Goal: Find specific page/section: Find specific page/section

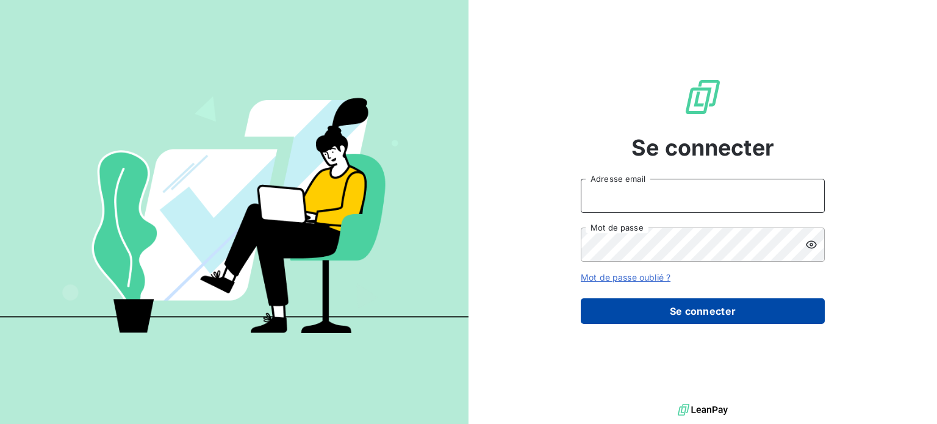
type input "[EMAIL_ADDRESS][DOMAIN_NAME]"
click at [633, 321] on button "Se connecter" at bounding box center [703, 311] width 244 height 26
click at [630, 315] on button "Se connecter" at bounding box center [703, 311] width 244 height 26
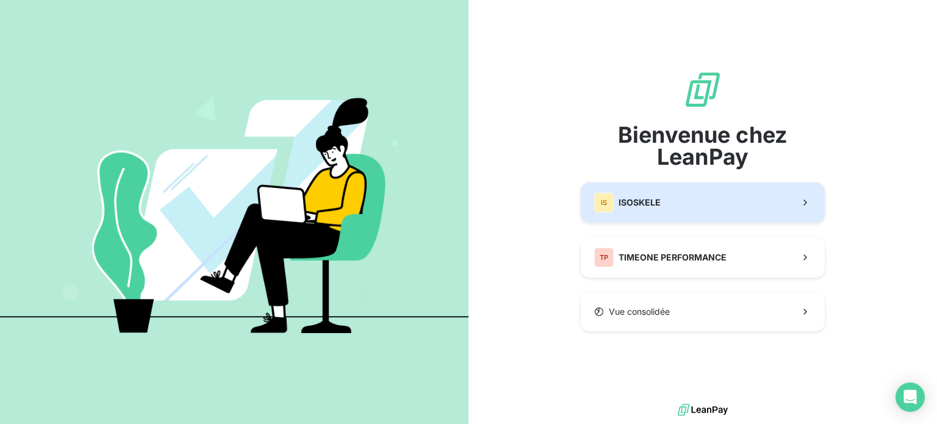
click at [648, 198] on span "ISOSKELE" at bounding box center [639, 202] width 42 height 12
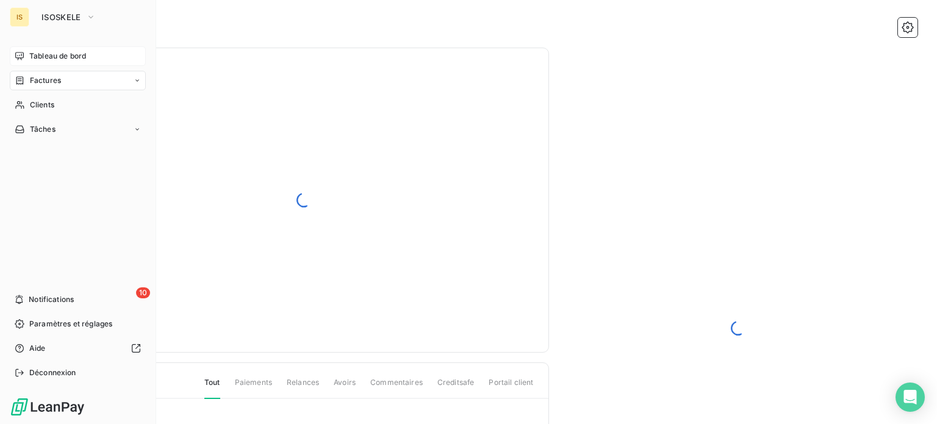
click at [65, 55] on span "Tableau de bord" at bounding box center [57, 56] width 57 height 11
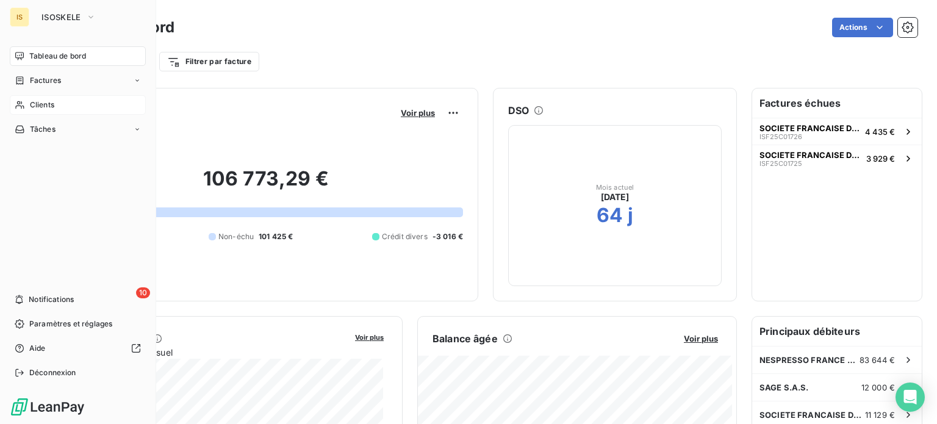
click at [61, 98] on div "Clients" at bounding box center [78, 105] width 136 height 20
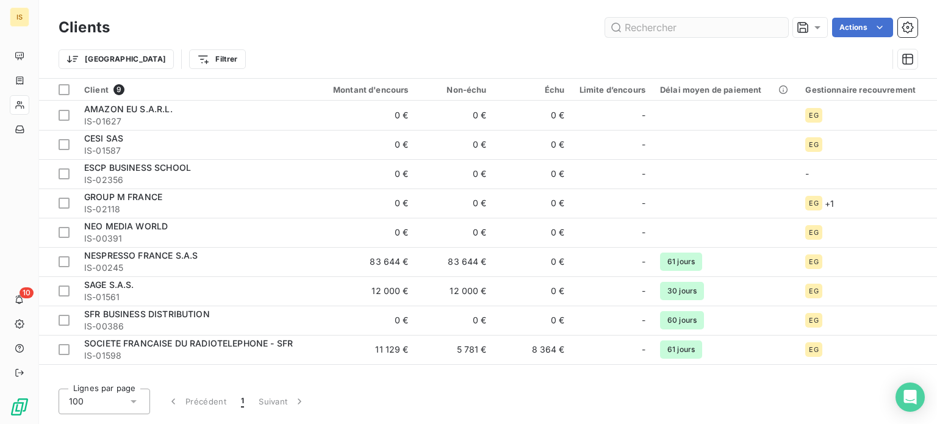
click at [647, 32] on input "text" at bounding box center [696, 28] width 183 height 20
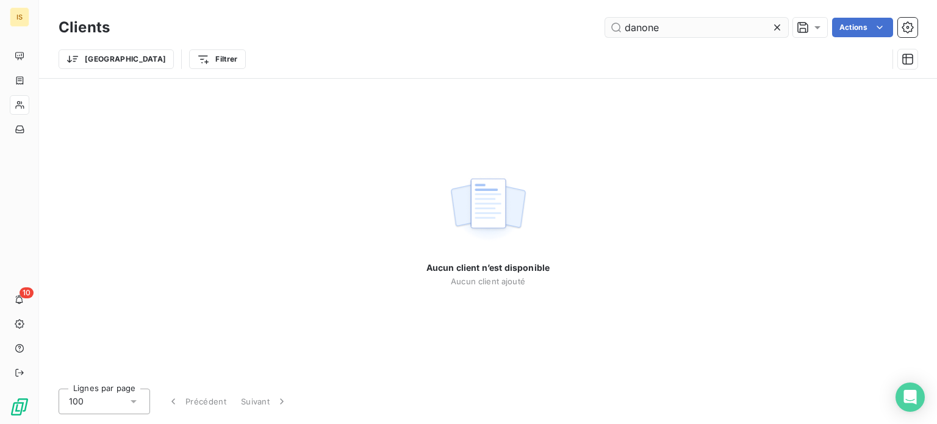
click at [648, 32] on input "danone" at bounding box center [696, 28] width 183 height 20
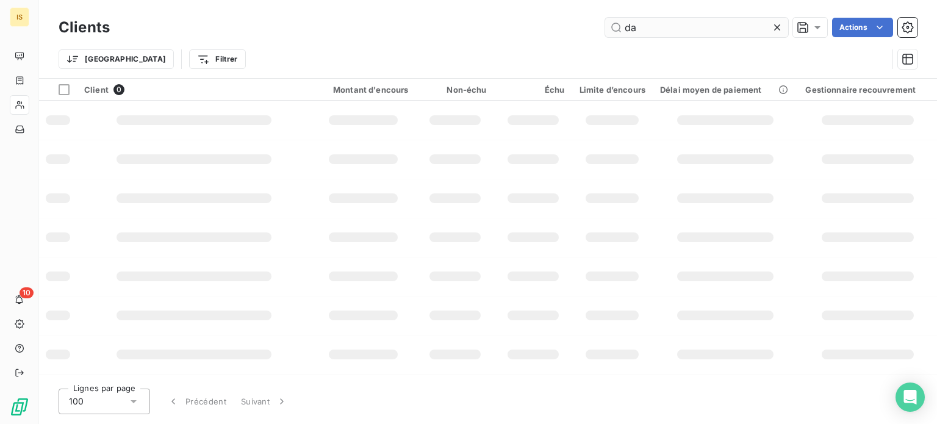
type input "d"
